Goal: Find specific page/section

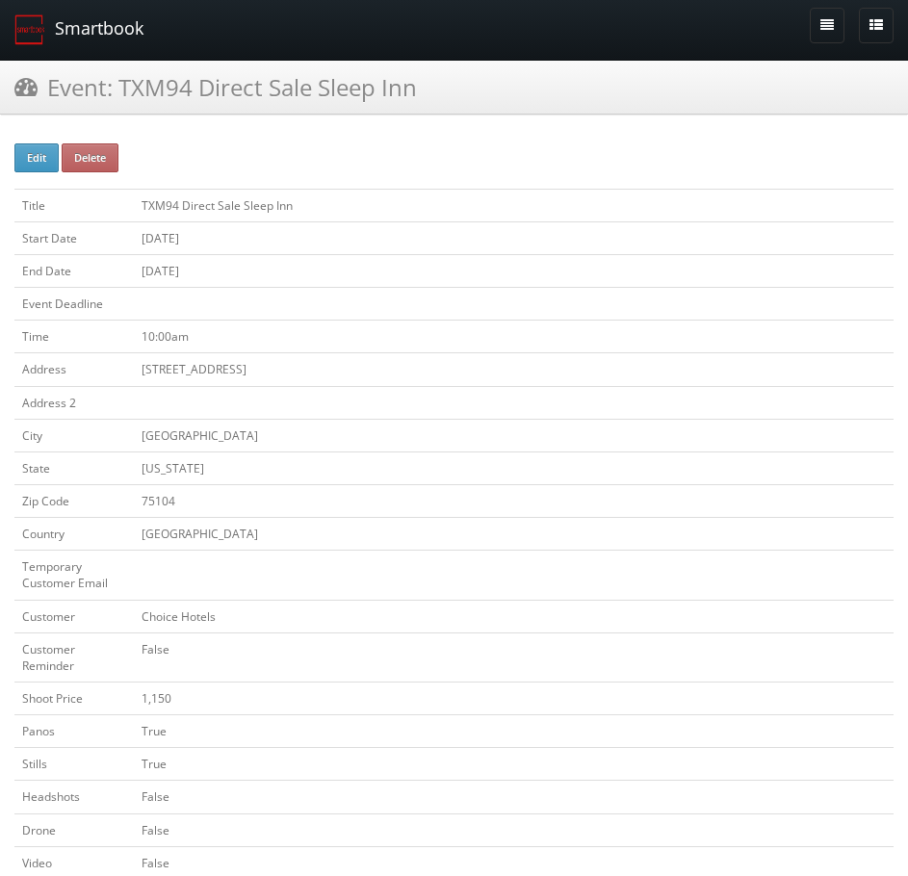
click at [110, 21] on link "Smartbook" at bounding box center [79, 30] width 158 height 60
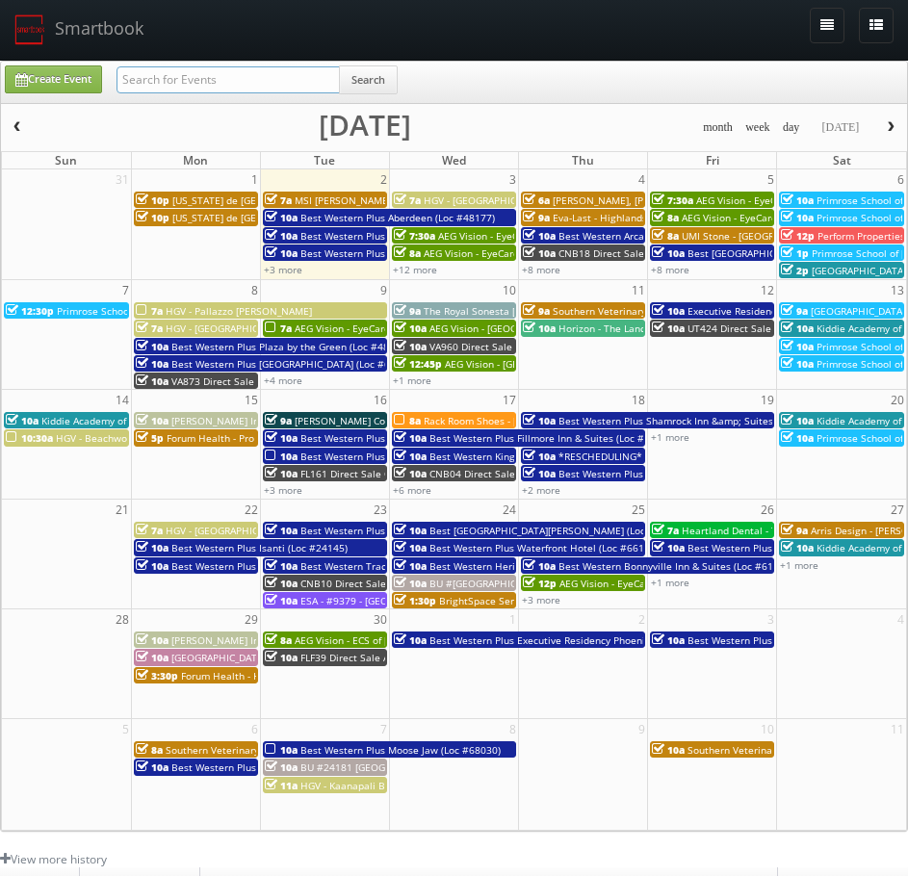
click at [216, 69] on input "text" at bounding box center [228, 79] width 223 height 27
type input "GAE10"
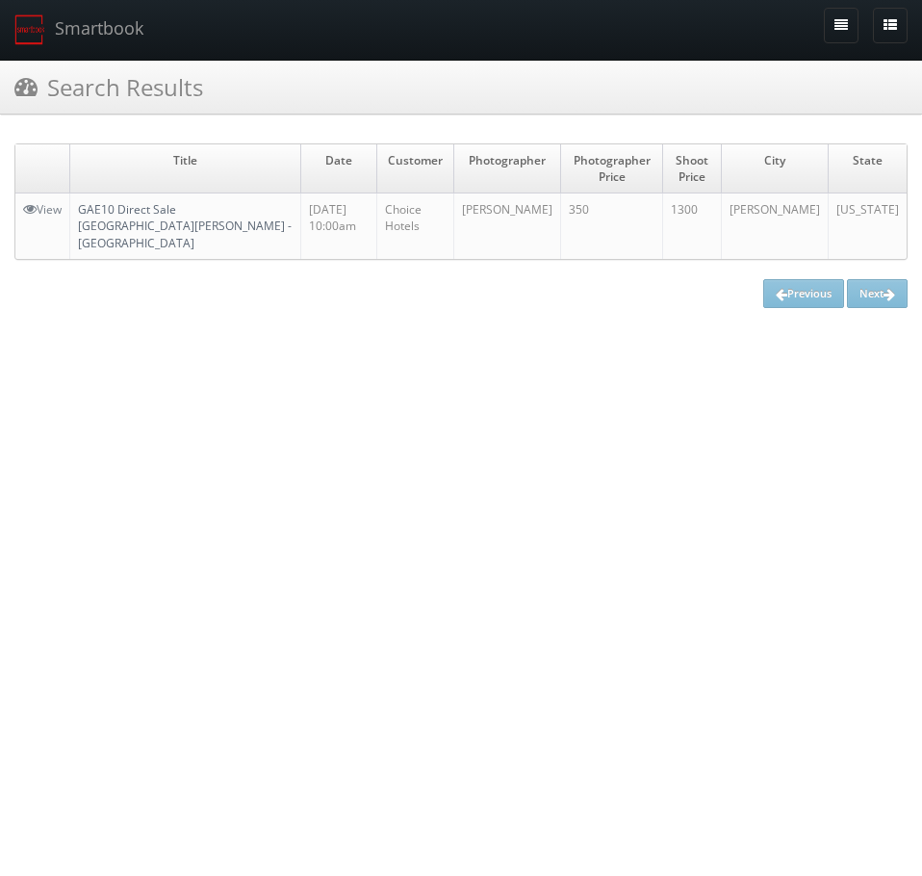
click at [250, 221] on td "GAE10 Direct Sale [GEOGRAPHIC_DATA][PERSON_NAME] - [GEOGRAPHIC_DATA]" at bounding box center [185, 226] width 231 height 65
click at [238, 207] on link "GAE10 Direct Sale [GEOGRAPHIC_DATA][PERSON_NAME] - [GEOGRAPHIC_DATA]" at bounding box center [185, 225] width 214 height 49
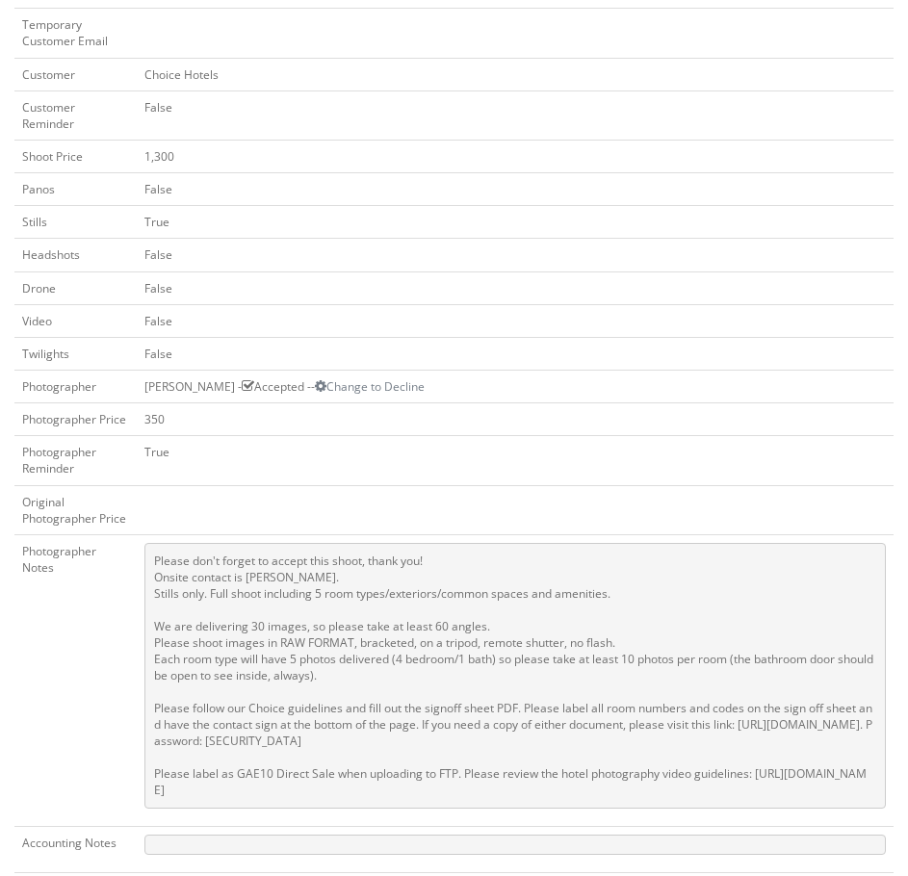
scroll to position [578, 0]
